Goal: Information Seeking & Learning: Learn about a topic

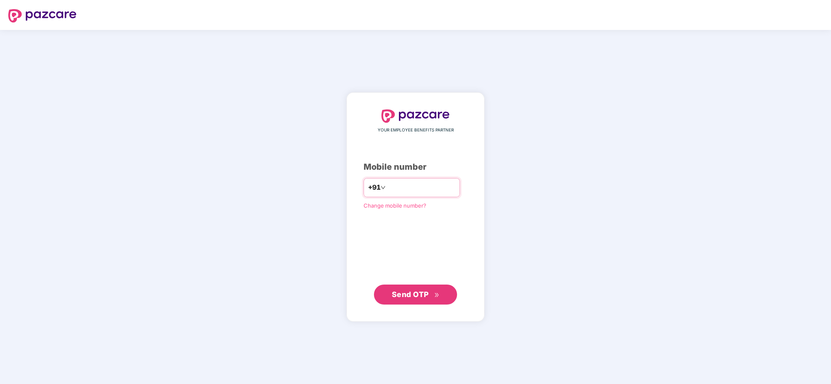
click at [428, 190] on input "number" at bounding box center [421, 187] width 68 height 13
type input "**********"
click at [407, 298] on span "Send OTP" at bounding box center [416, 294] width 48 height 12
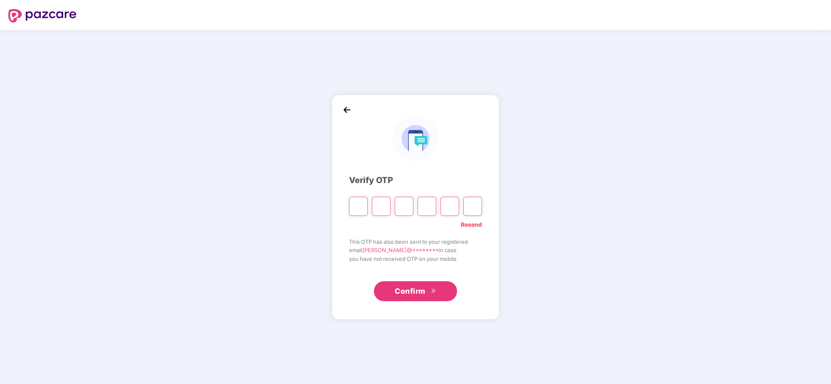
type input "*"
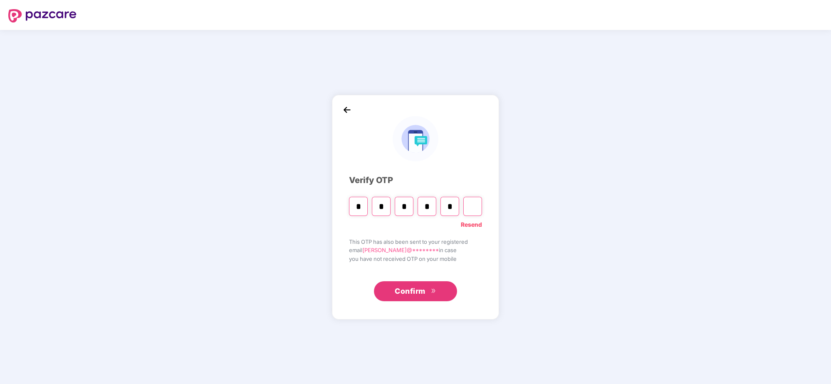
type input "*"
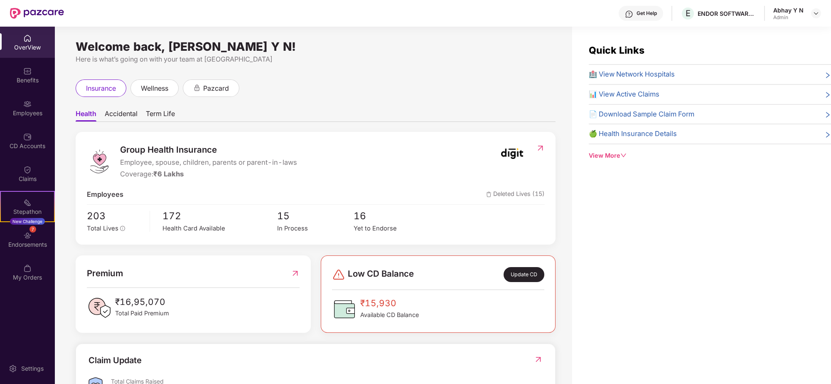
click at [23, 45] on div "OverView" at bounding box center [27, 47] width 55 height 8
click at [24, 80] on div "Benefits" at bounding box center [27, 80] width 55 height 8
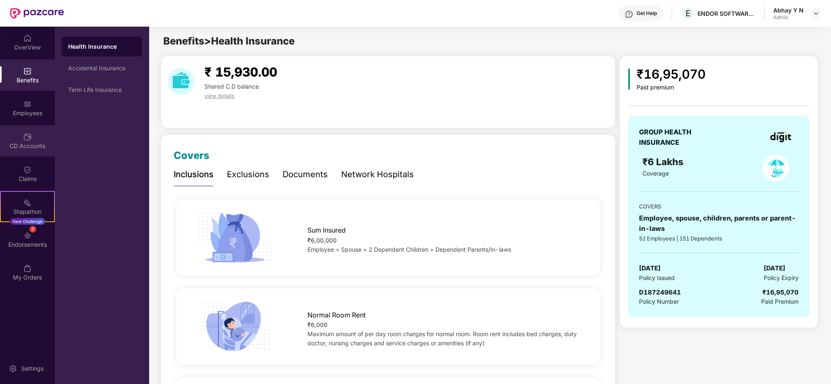
click at [14, 140] on div "CD Accounts" at bounding box center [27, 140] width 55 height 31
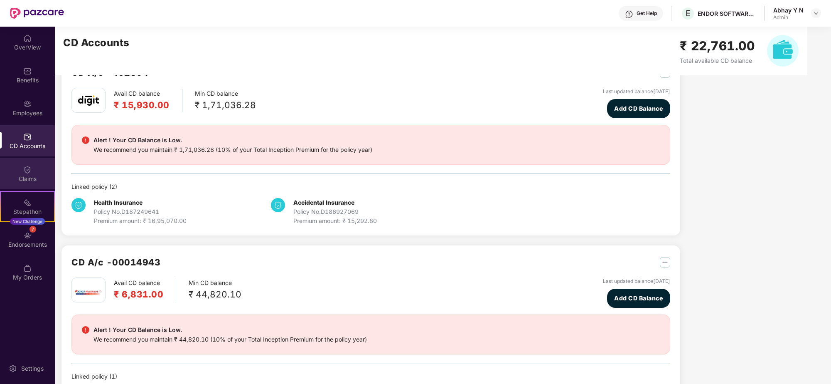
scroll to position [29, 0]
click at [816, 15] on img at bounding box center [816, 13] width 7 height 7
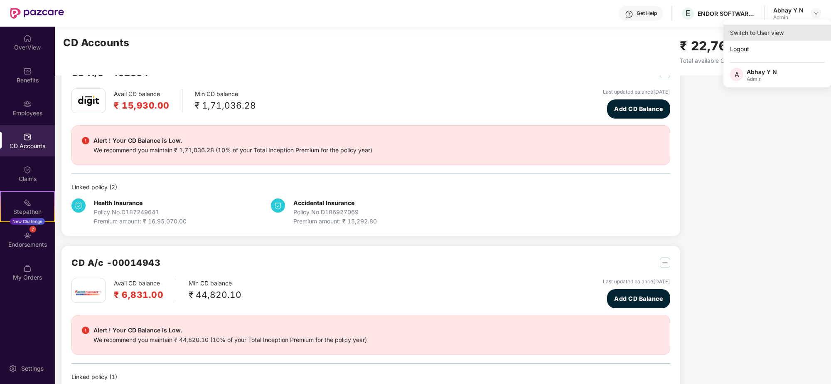
click at [770, 35] on div "Switch to User view" at bounding box center [778, 33] width 108 height 16
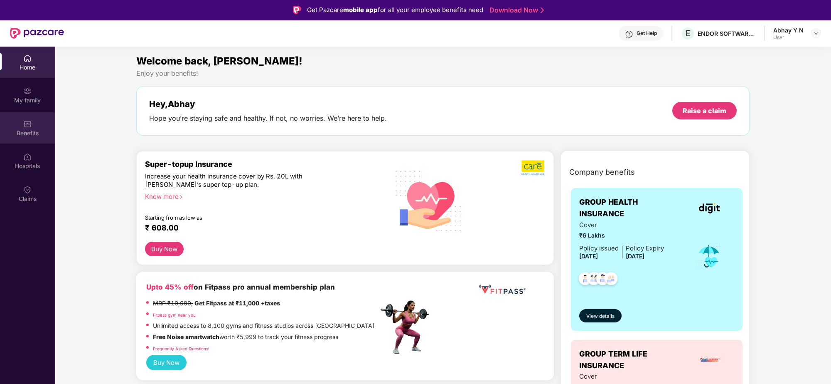
click at [28, 120] on img at bounding box center [27, 124] width 8 height 8
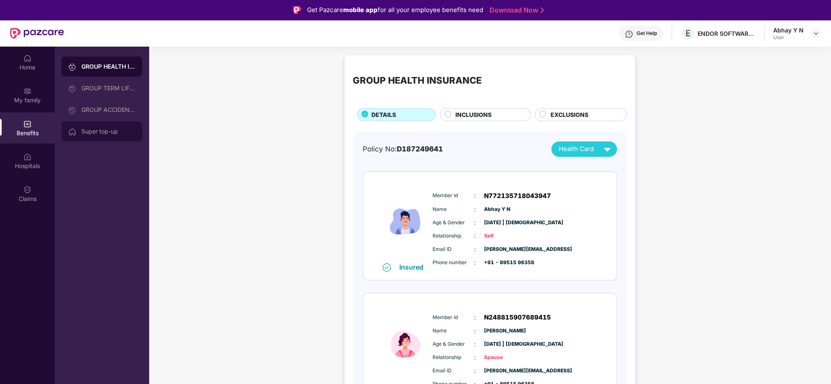
click at [110, 130] on div "Super top-up" at bounding box center [108, 131] width 54 height 7
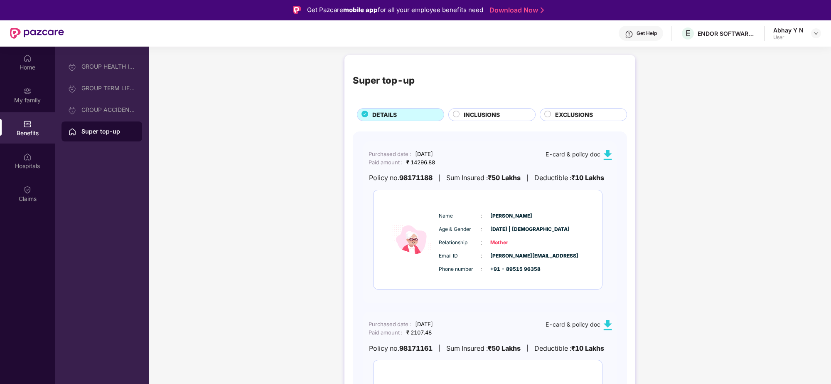
click at [611, 155] on img at bounding box center [608, 155] width 10 height 10
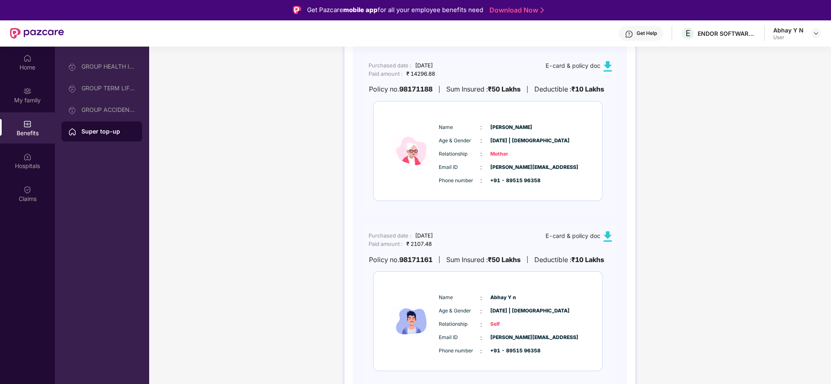
scroll to position [88, 0]
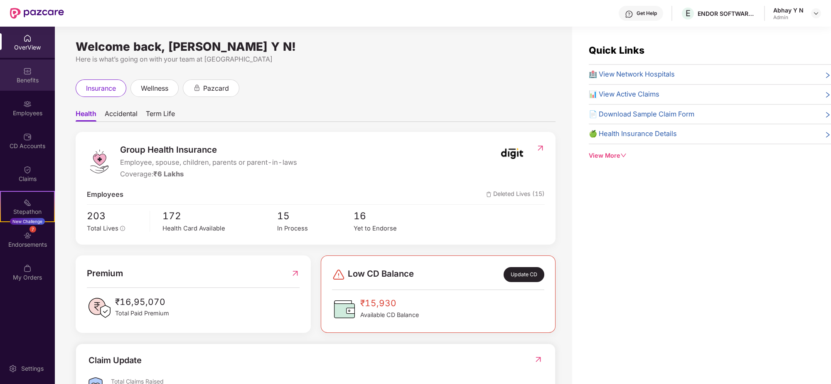
click at [34, 73] on div "Benefits" at bounding box center [27, 74] width 55 height 31
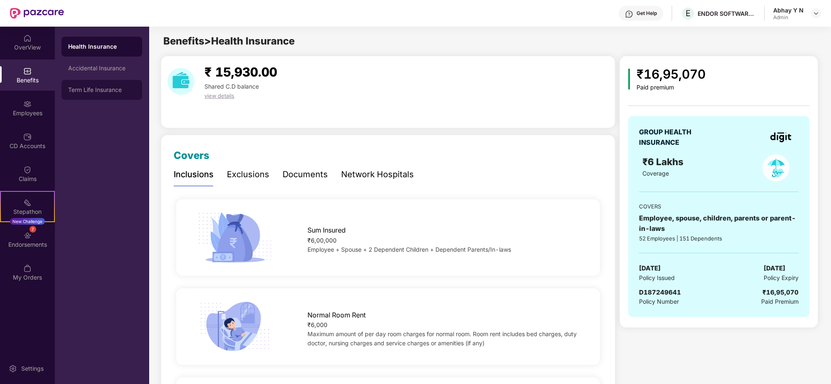
click at [96, 84] on div "Term Life Insurance" at bounding box center [102, 90] width 81 height 20
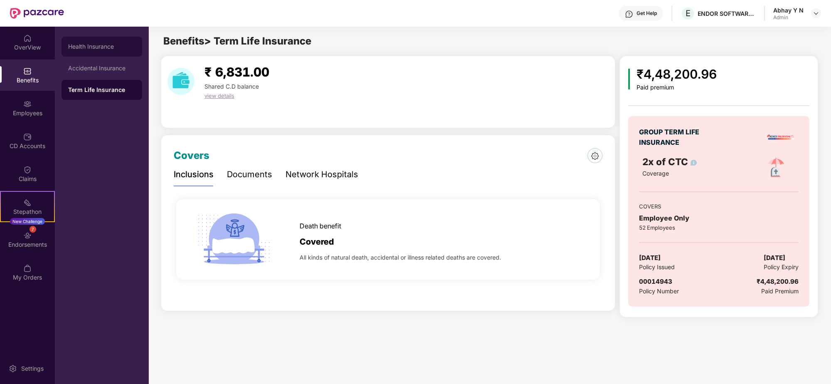
click at [94, 47] on div "Health Insurance" at bounding box center [101, 46] width 67 height 7
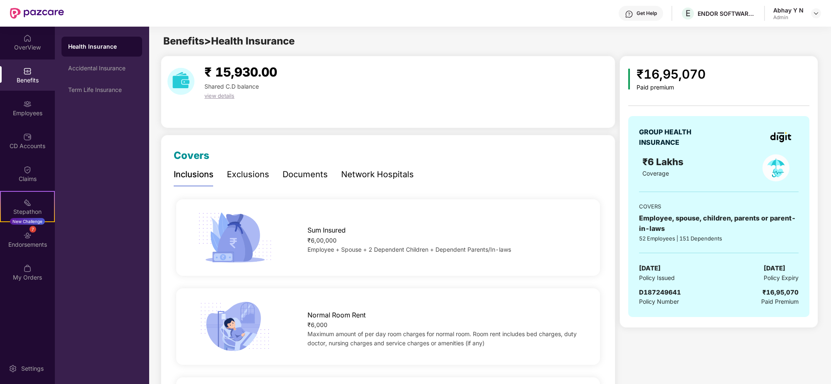
click at [306, 171] on div "Documents" at bounding box center [305, 174] width 45 height 13
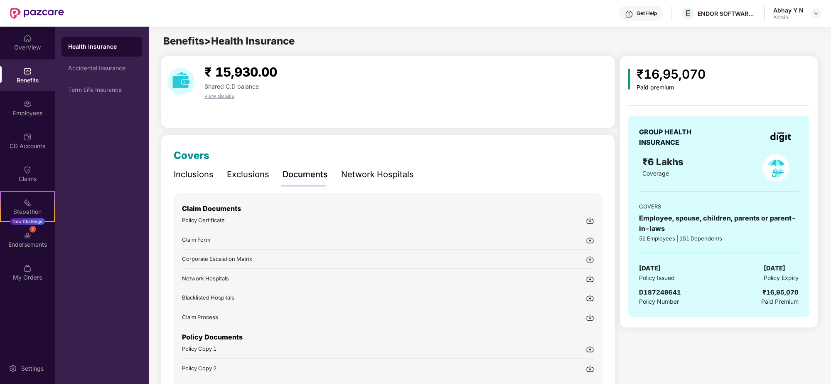
scroll to position [42, 0]
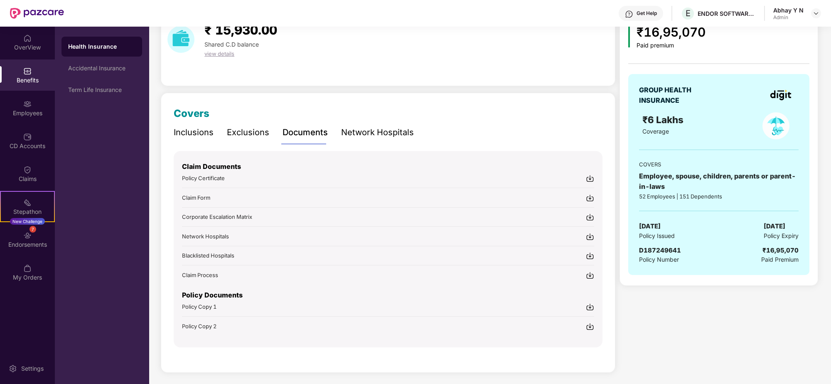
click at [587, 305] on img at bounding box center [590, 307] width 8 height 8
click at [440, 91] on div "₹ 15,930.00 Shared C.D balance view details Covers Inclusions Exclusions Docume…" at bounding box center [388, 196] width 454 height 365
